Goal: Navigation & Orientation: Find specific page/section

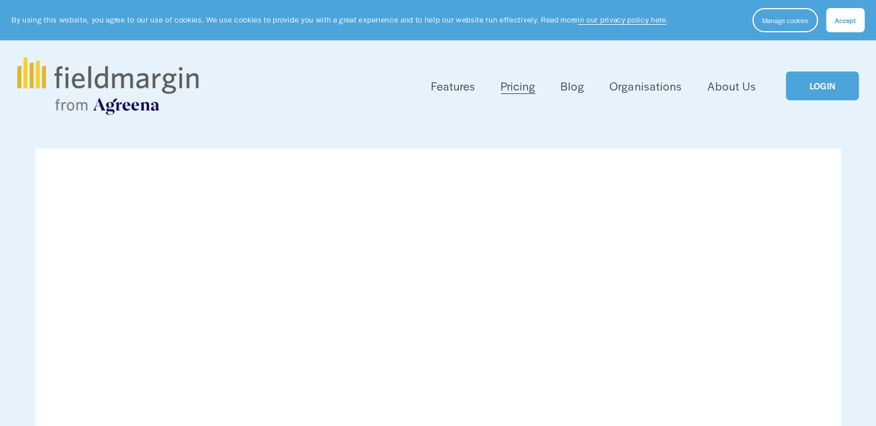
click at [833, 92] on link "LOGIN" at bounding box center [822, 85] width 73 height 29
click at [838, 85] on link "LOGIN" at bounding box center [822, 85] width 73 height 29
click at [850, 26] on button "Accept" at bounding box center [845, 20] width 39 height 24
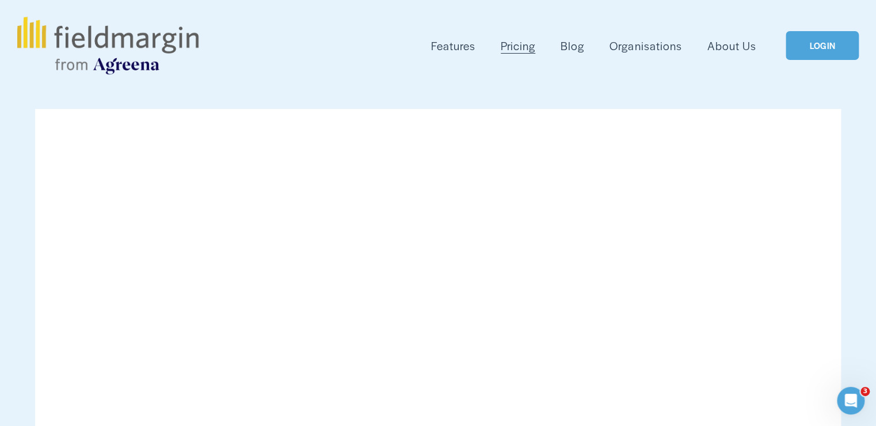
click at [815, 48] on link "LOGIN" at bounding box center [822, 45] width 73 height 29
